Goal: Find contact information: Find contact information

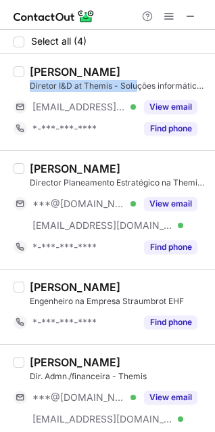
drag, startPoint x: 32, startPoint y: 85, endPoint x: 138, endPoint y: 87, distance: 106.4
click at [138, 87] on div "Diretor I&D at Themis - Soluções informáticas lda" at bounding box center [118, 86] width 177 height 12
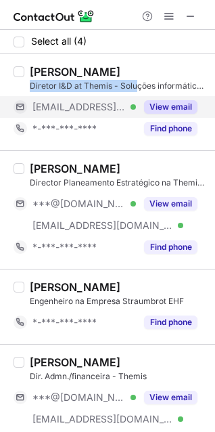
click at [166, 110] on button "View email" at bounding box center [171, 107] width 54 height 14
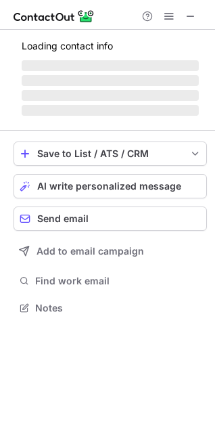
scroll to position [295, 215]
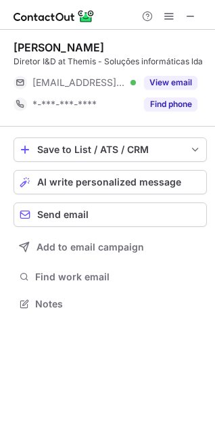
scroll to position [295, 215]
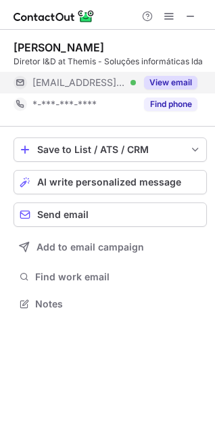
click at [173, 83] on button "View email" at bounding box center [171, 83] width 54 height 14
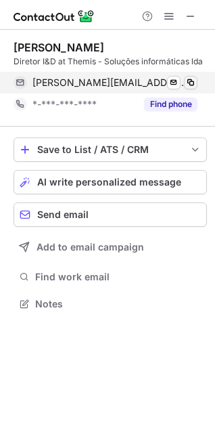
click at [193, 85] on span at bounding box center [191, 82] width 11 height 11
